Goal: Navigation & Orientation: Find specific page/section

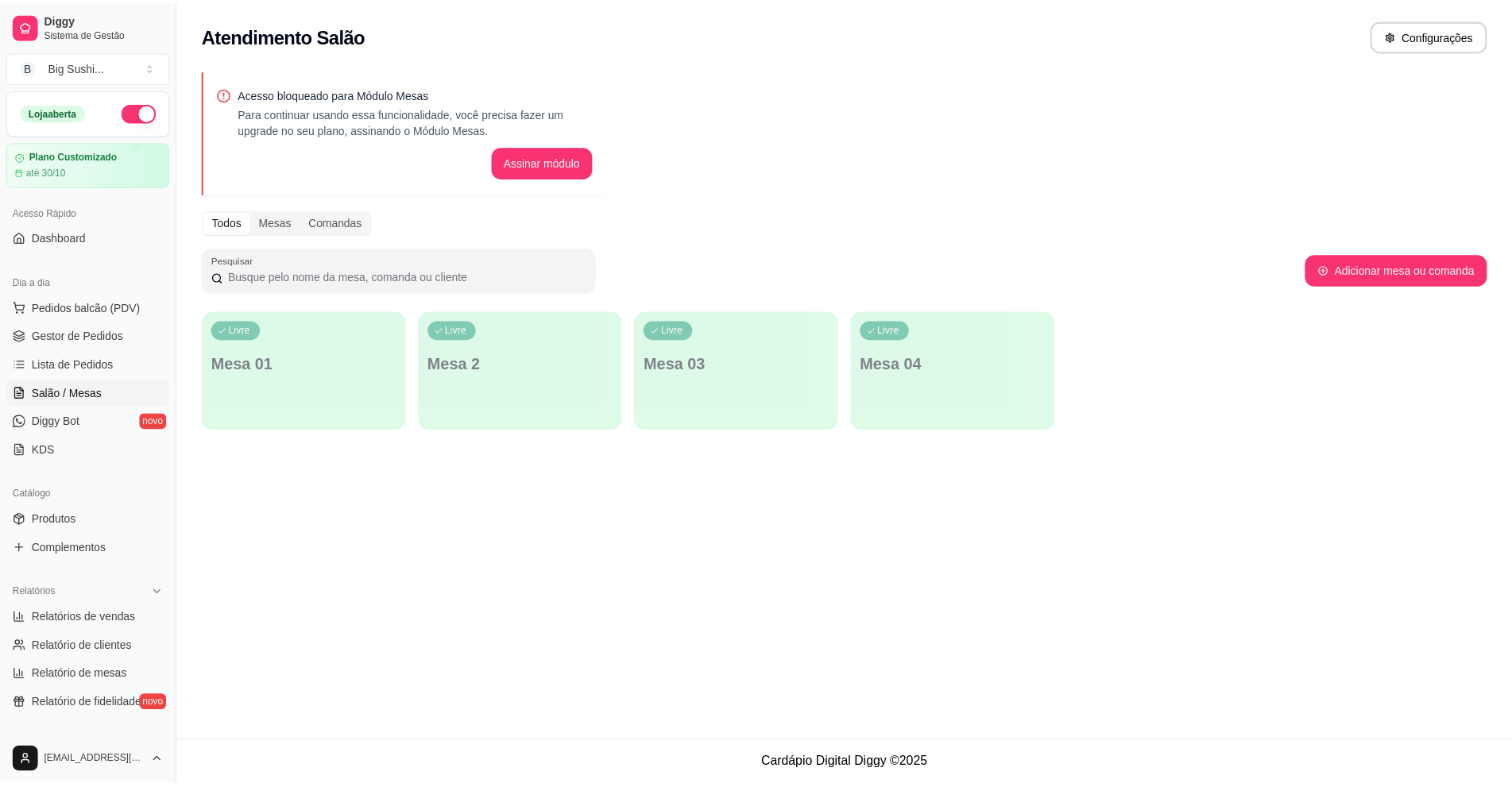
scroll to position [79, 0]
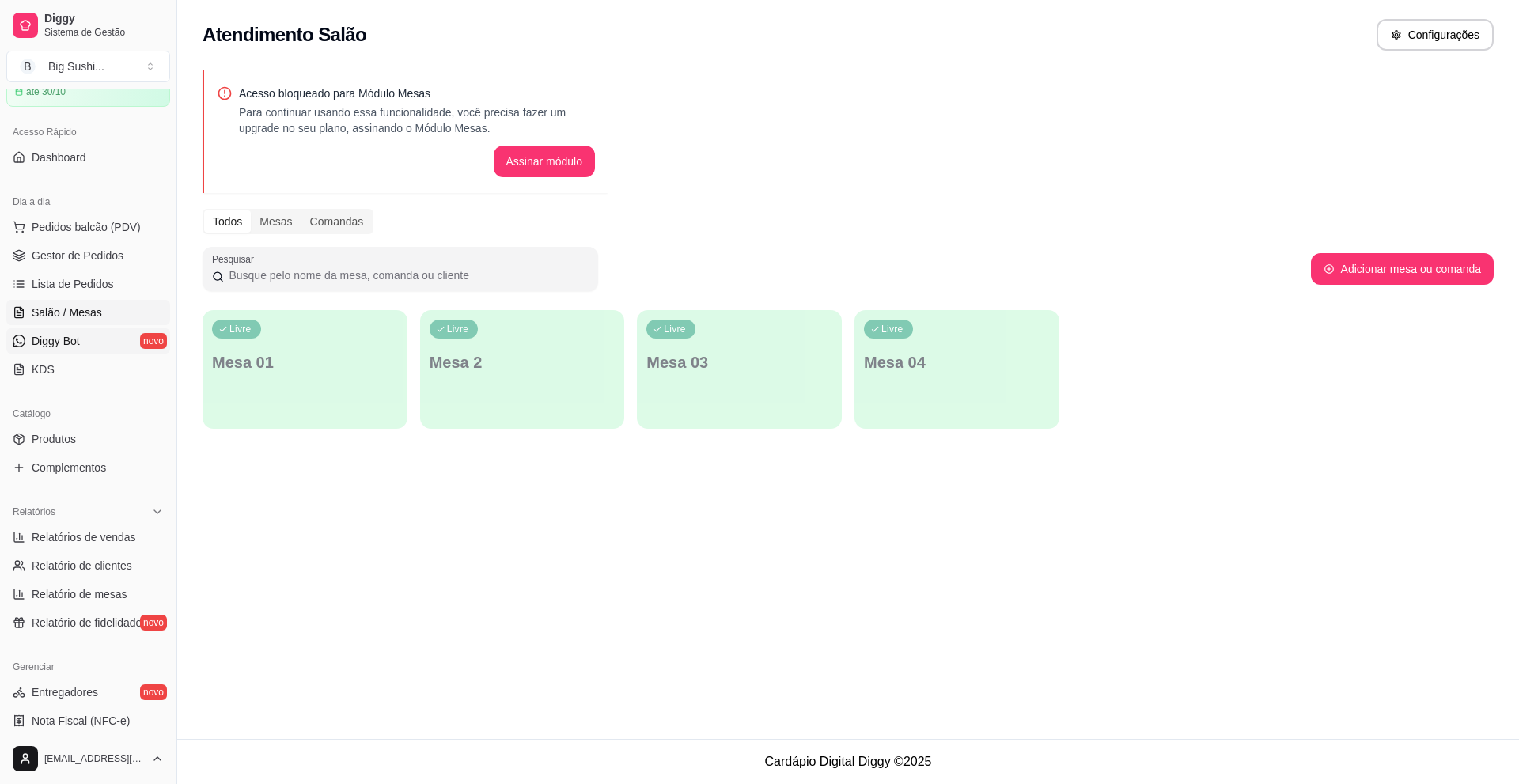
click at [73, 334] on span "Diggy Bot" at bounding box center [55, 341] width 49 height 16
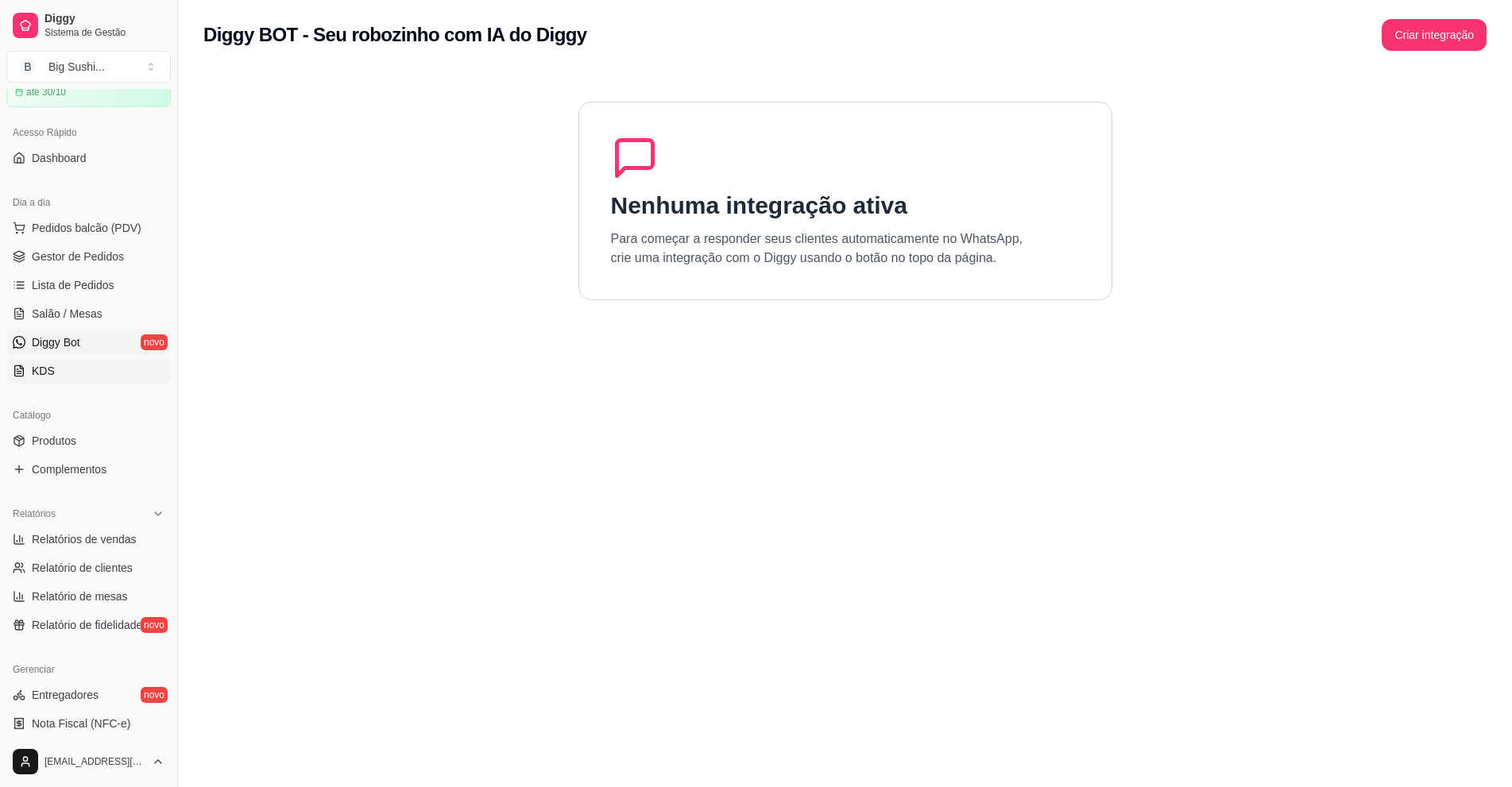
click at [27, 372] on link "KDS" at bounding box center [89, 371] width 164 height 26
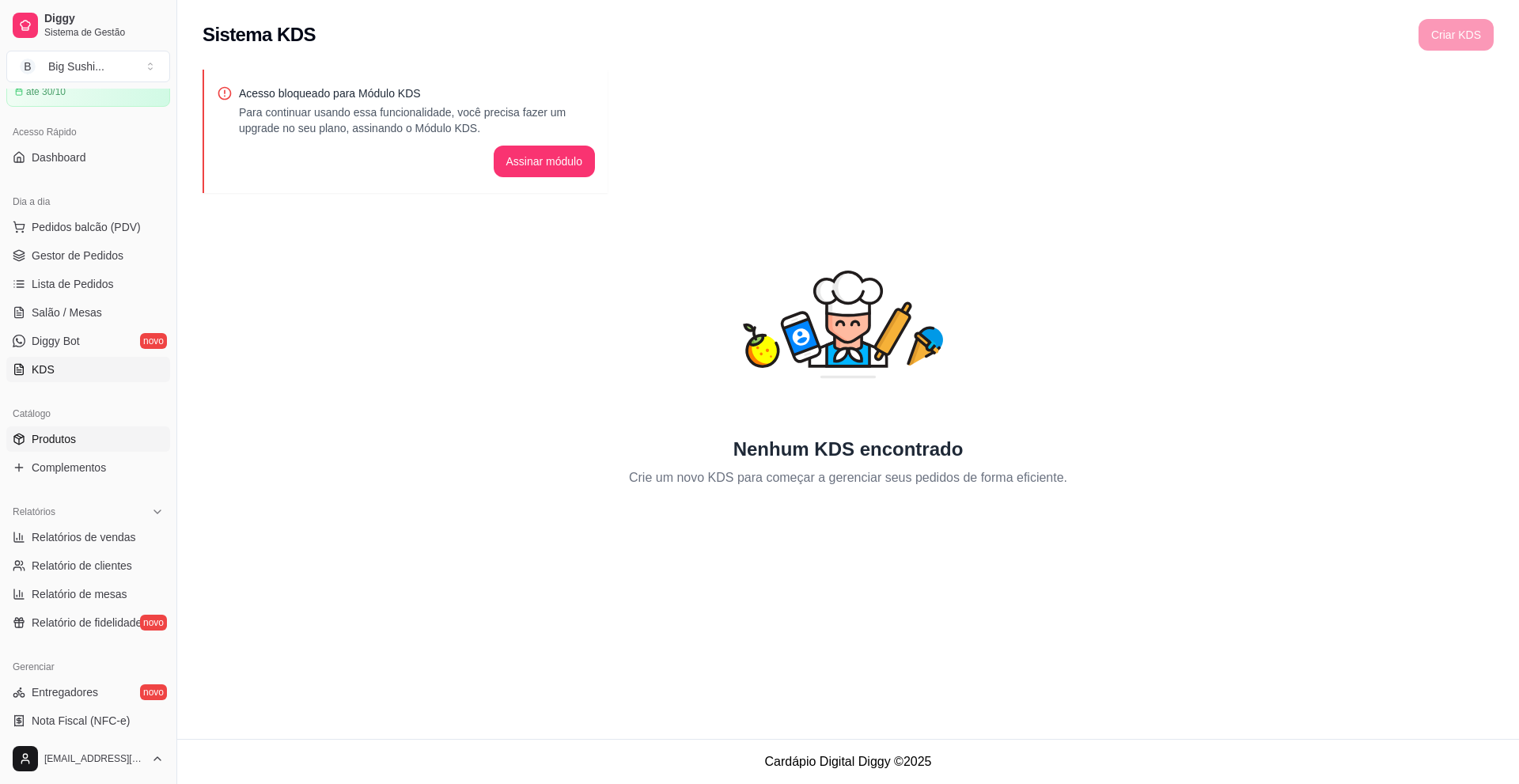
click at [73, 439] on span "Produtos" at bounding box center [53, 439] width 44 height 16
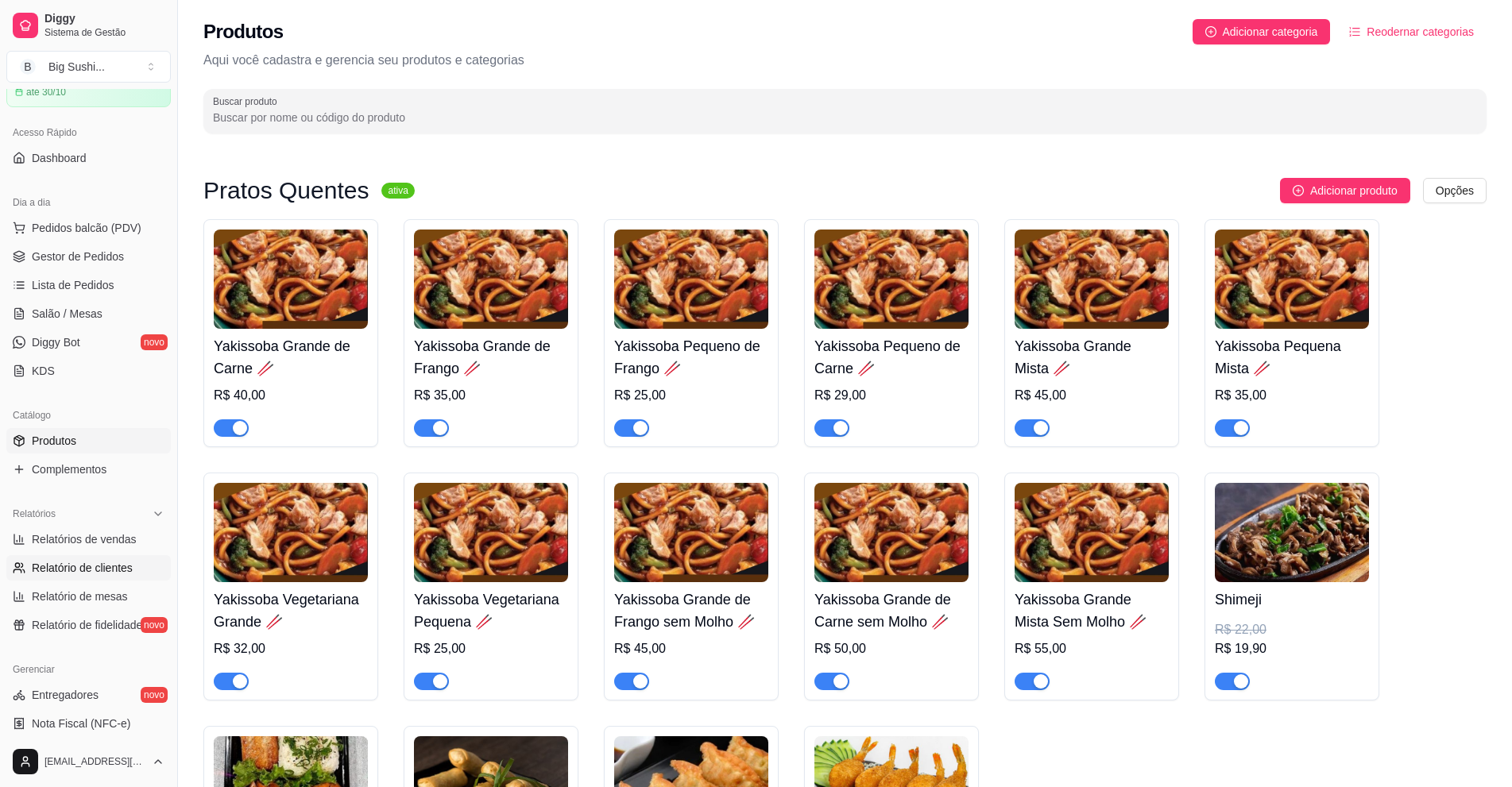
click at [100, 566] on span "Relatório de clientes" at bounding box center [81, 567] width 100 height 16
select select "30"
select select "HIGHEST_TOTAL_SPENT_WITH_ORDERS"
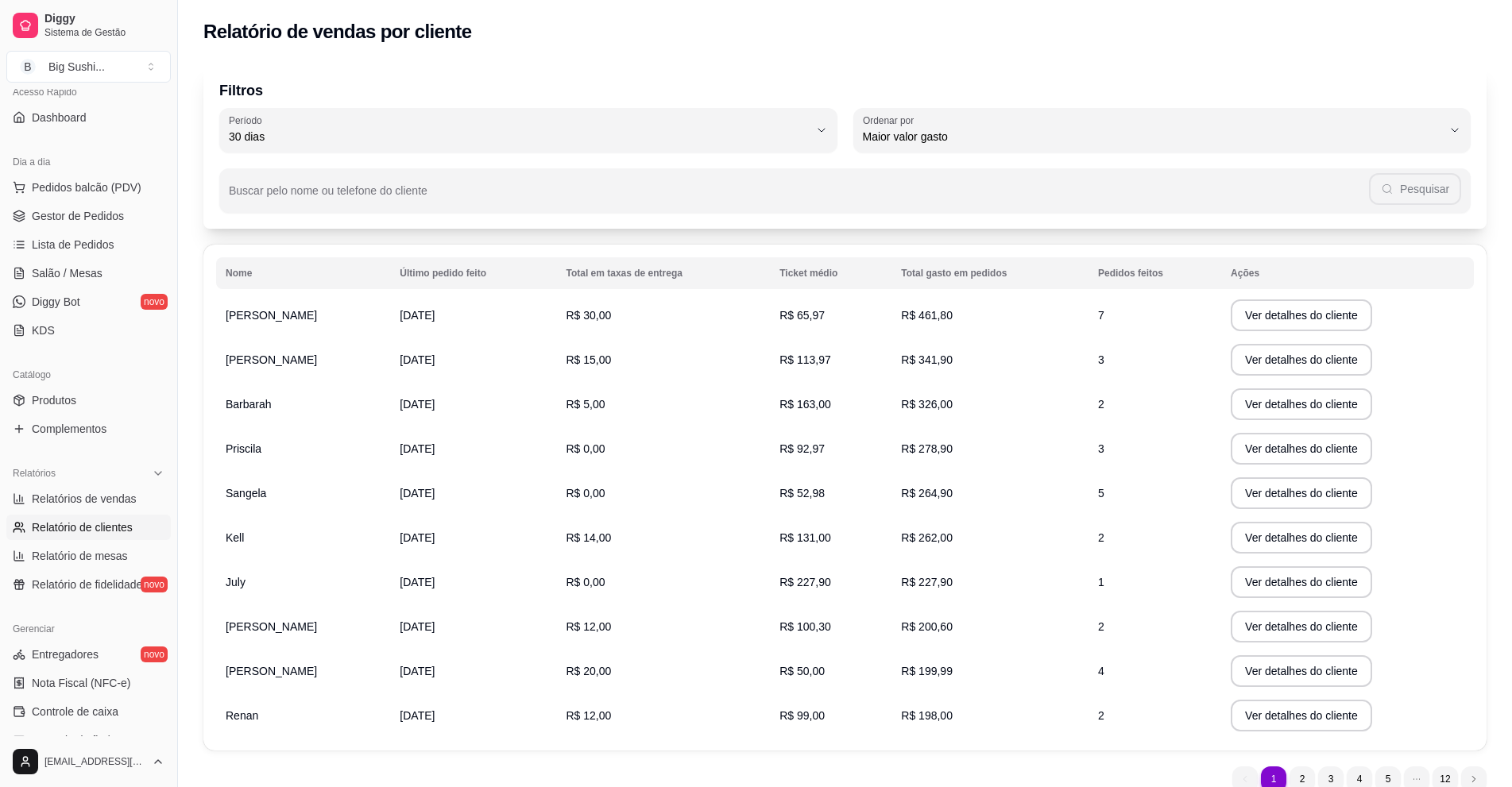
scroll to position [159, 0]
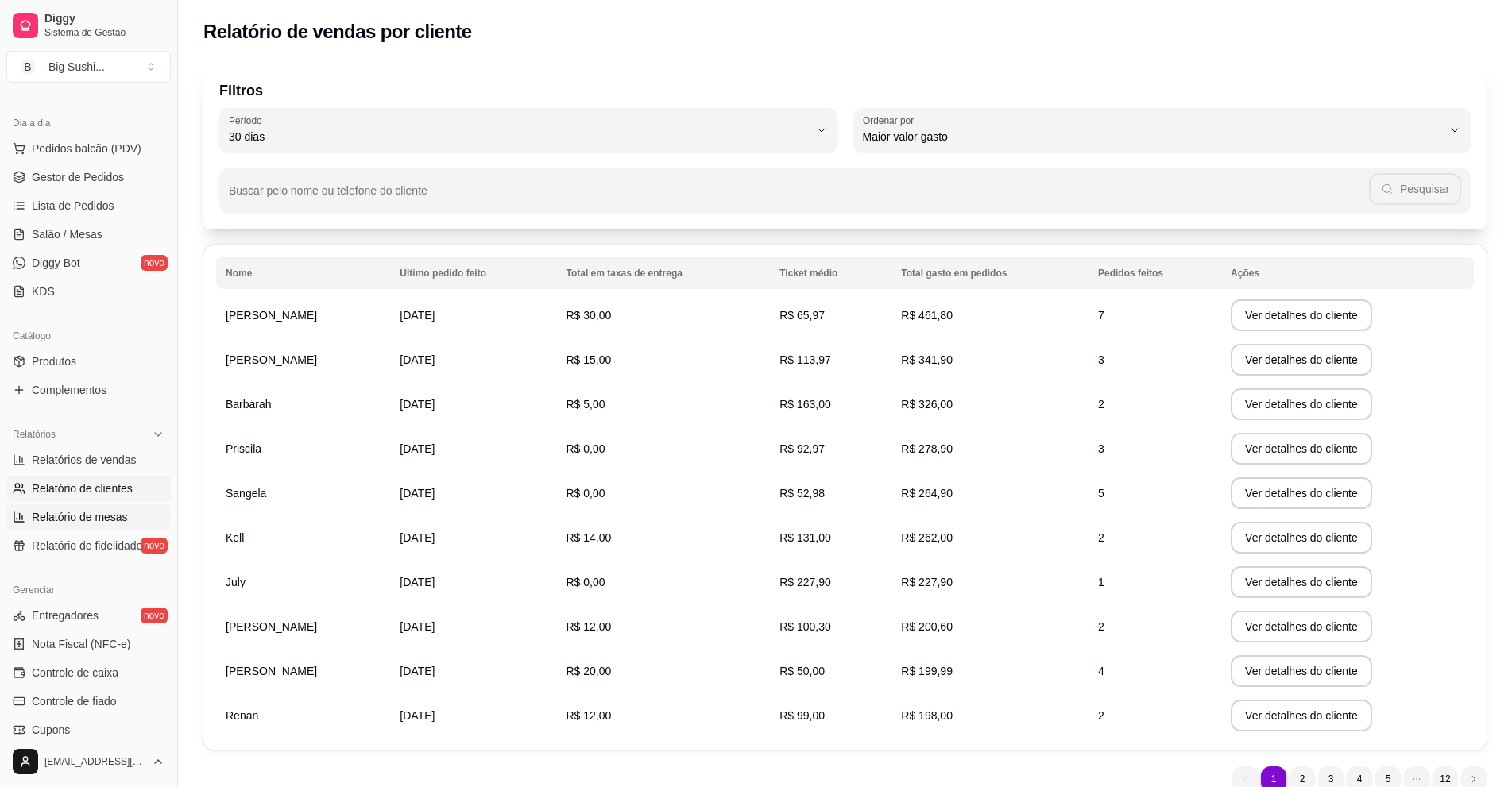
click at [105, 512] on span "Relatório de mesas" at bounding box center [79, 516] width 96 height 16
select select "TOTAL_OF_ORDERS"
select select "7"
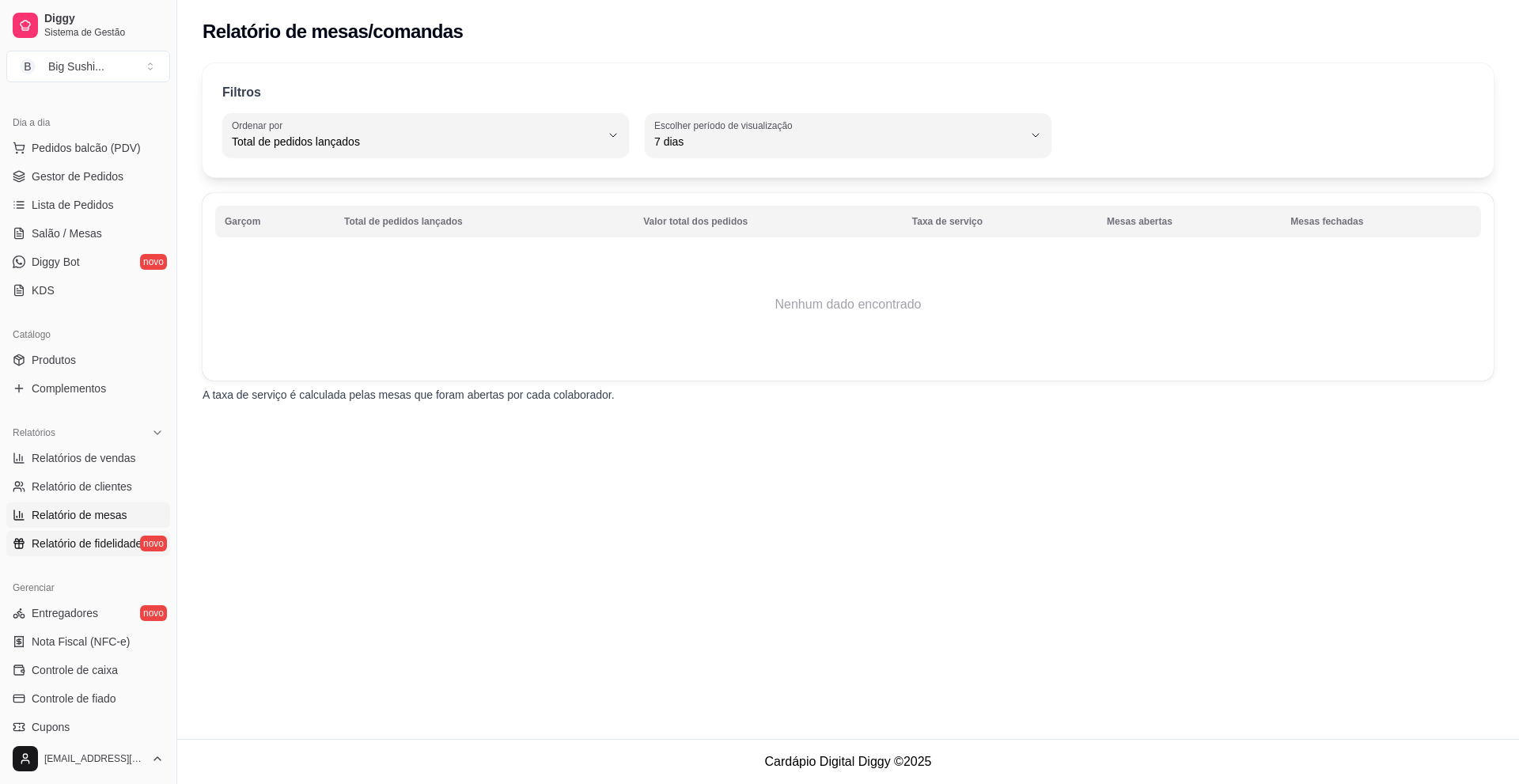
click at [35, 545] on span "Relatório de fidelidade" at bounding box center [86, 543] width 110 height 16
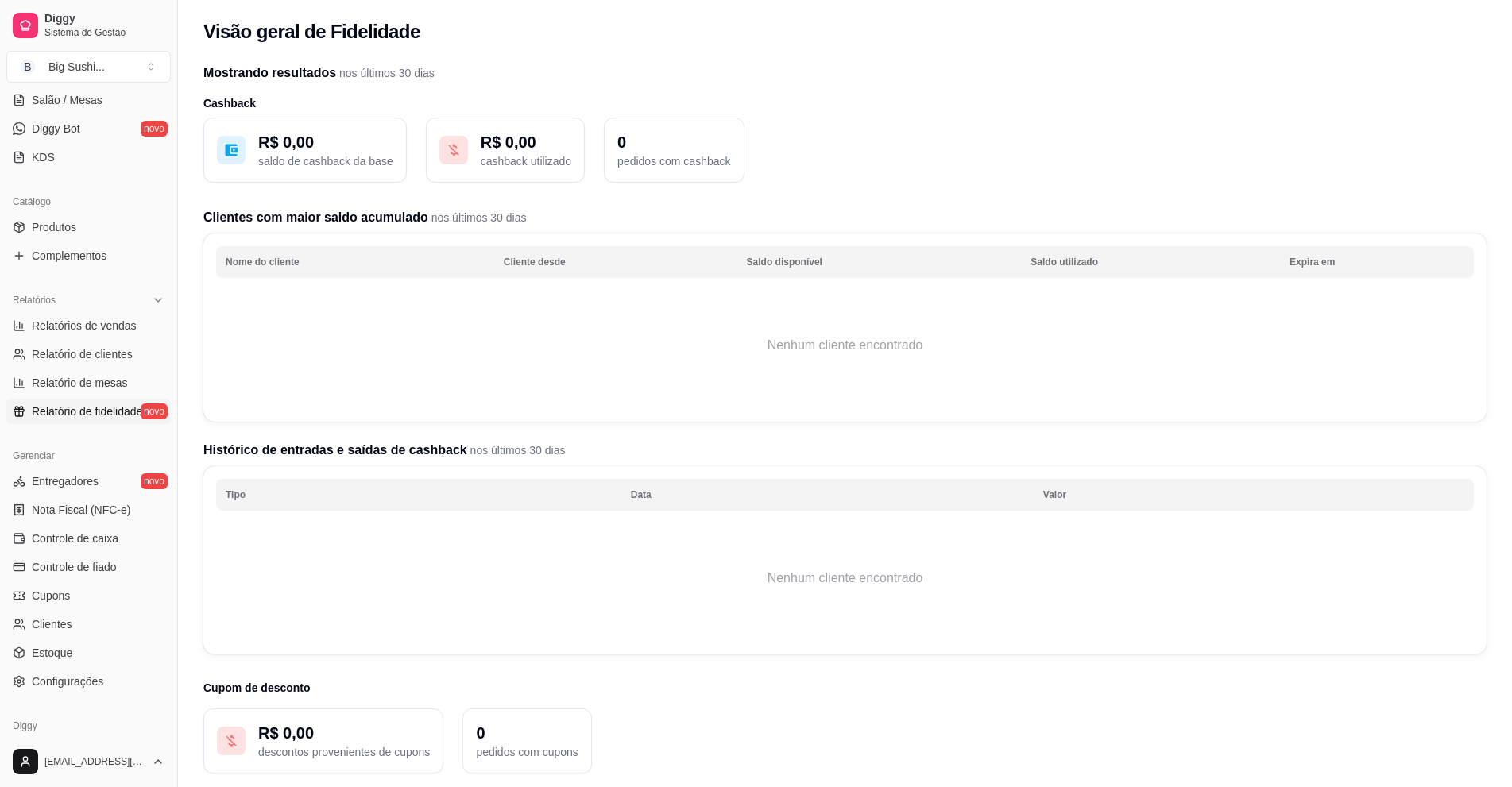
scroll to position [318, 0]
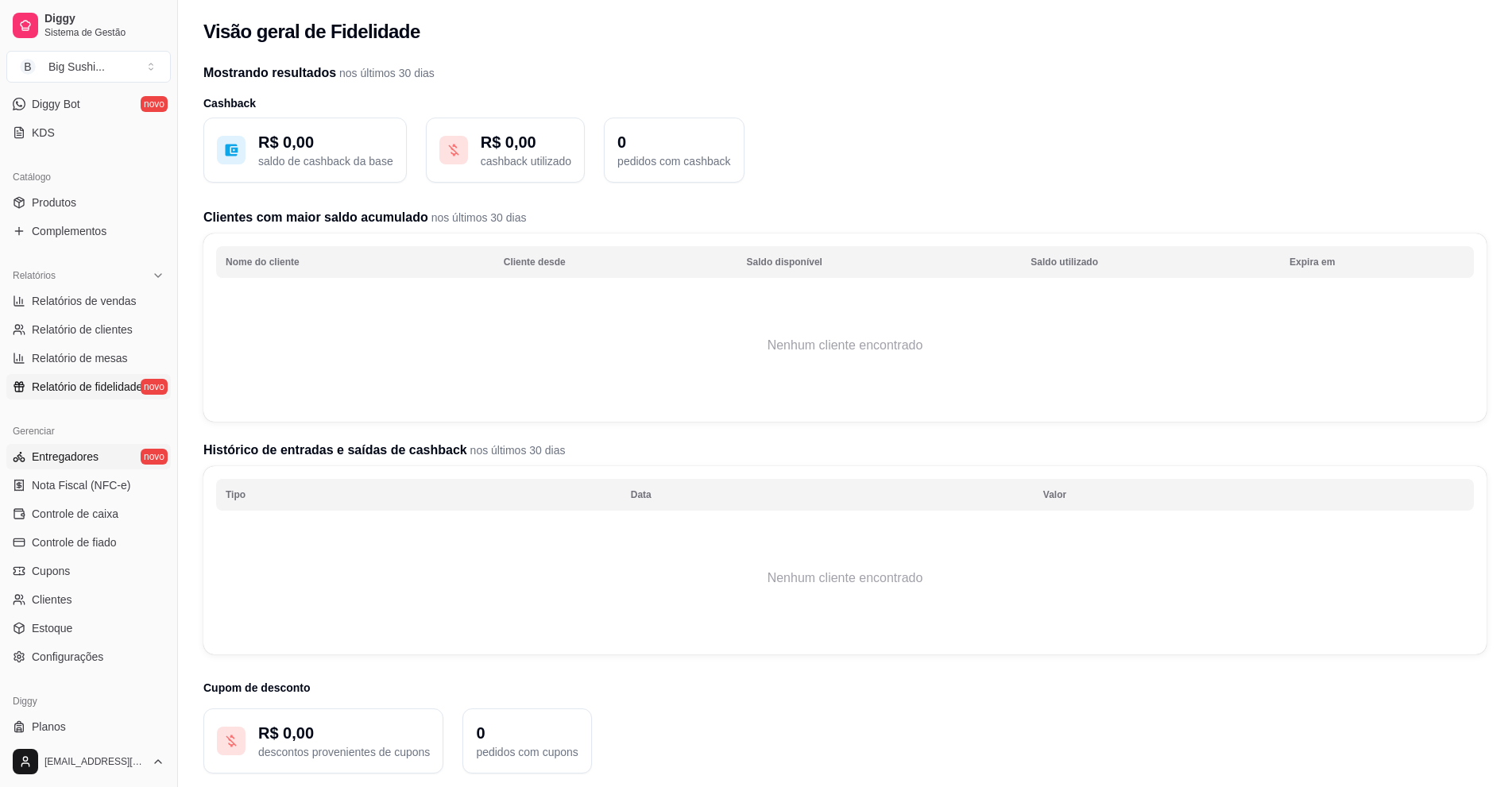
click at [68, 451] on span "Entregadores" at bounding box center [65, 456] width 66 height 16
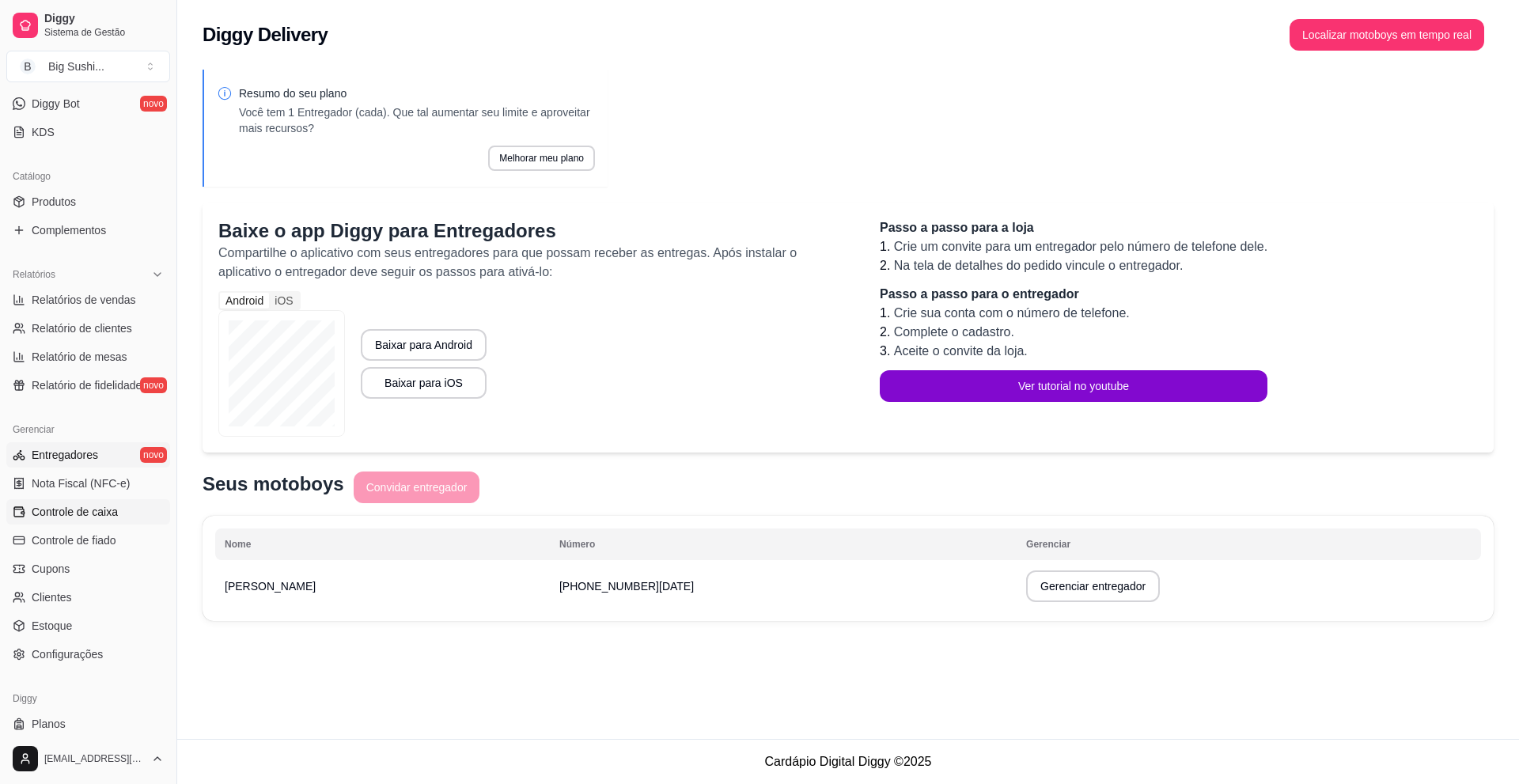
click at [107, 504] on span "Controle de caixa" at bounding box center [74, 511] width 86 height 16
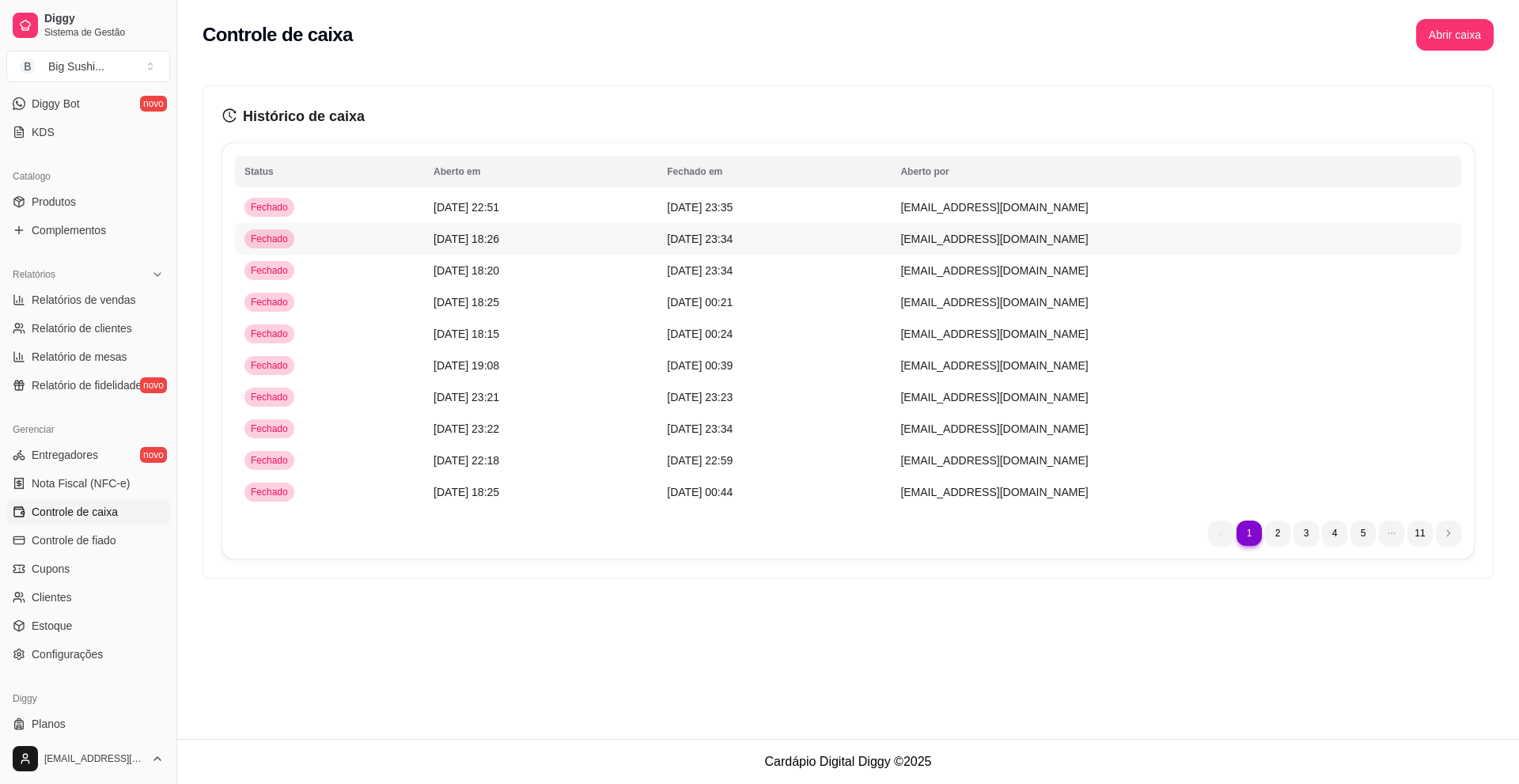
click at [733, 244] on span "[DATE] 23:34" at bounding box center [700, 239] width 66 height 13
click at [495, 205] on span "[DATE] 22:51" at bounding box center [467, 207] width 66 height 13
click at [1276, 535] on li "2" at bounding box center [1277, 532] width 25 height 25
click at [500, 201] on span "[DATE] 00:43" at bounding box center [467, 207] width 66 height 13
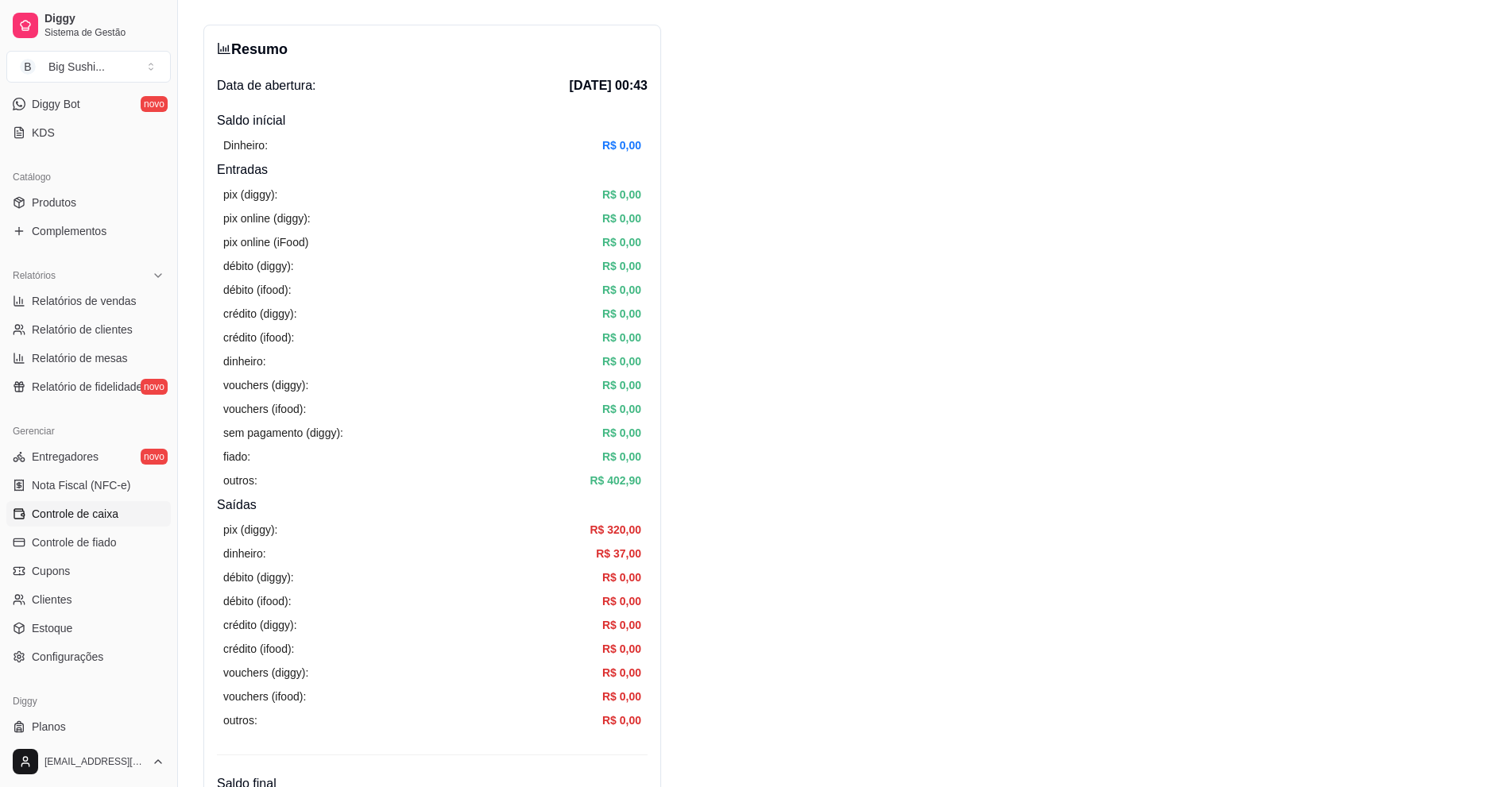
scroll to position [159, 0]
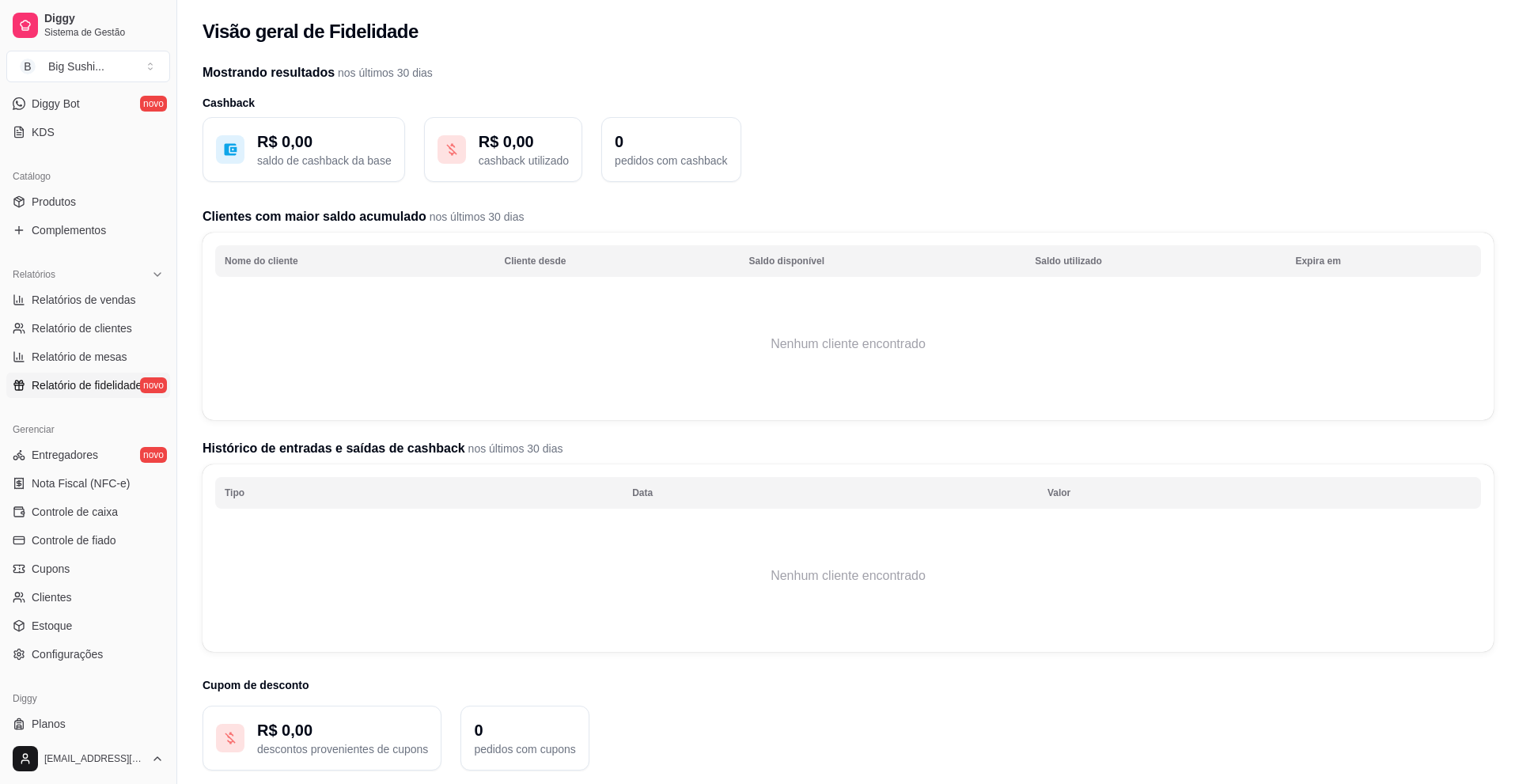
select select "TOTAL_OF_ORDERS"
select select "7"
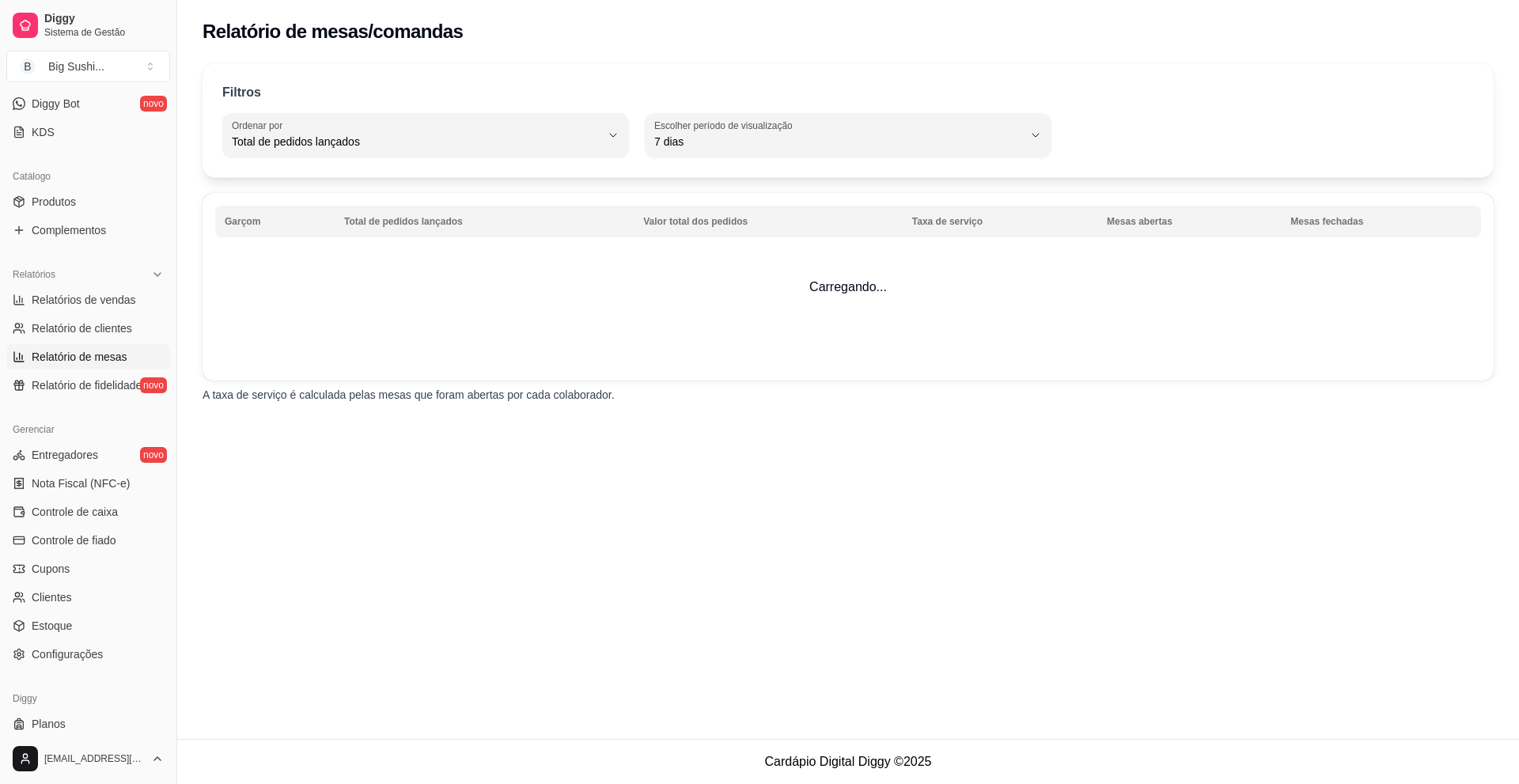
select select "30"
select select "HIGHEST_TOTAL_SPENT_WITH_ORDERS"
